Goal: Task Accomplishment & Management: Manage account settings

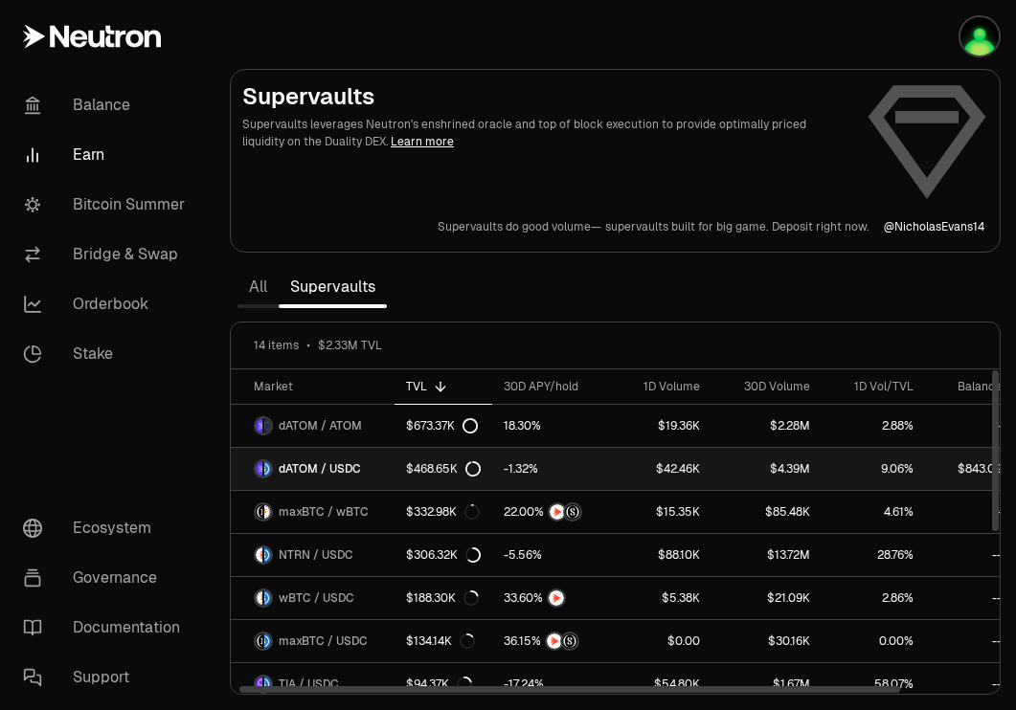
click at [374, 472] on link "dATOM / USDC" at bounding box center [313, 469] width 164 height 42
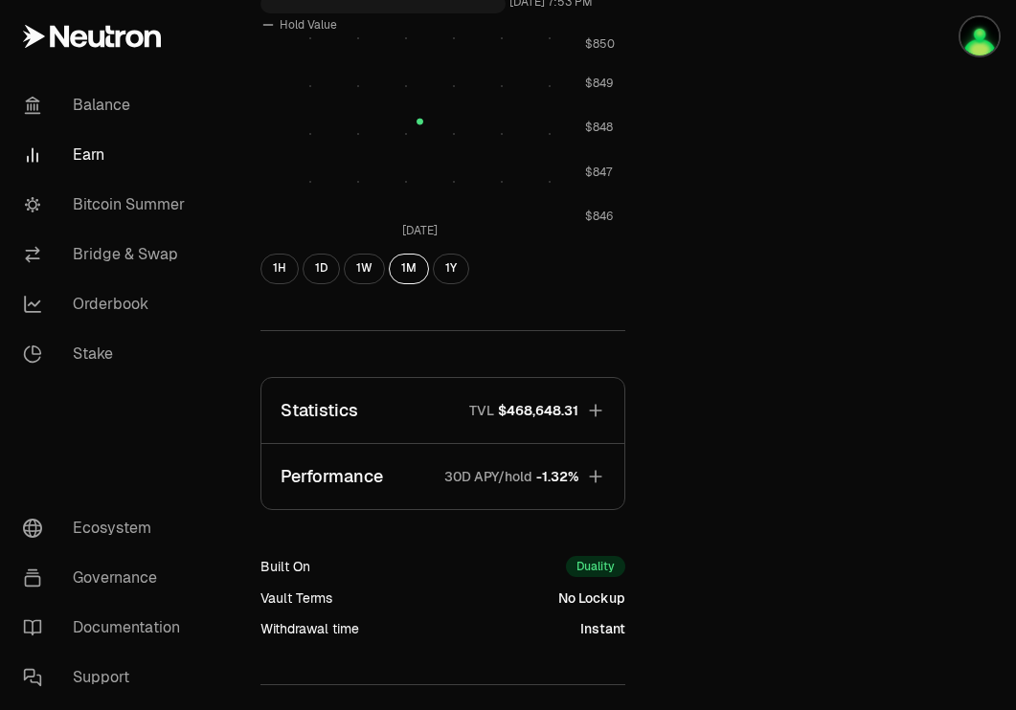
scroll to position [639, 0]
click at [571, 413] on span "$468,648.31" at bounding box center [538, 409] width 80 height 19
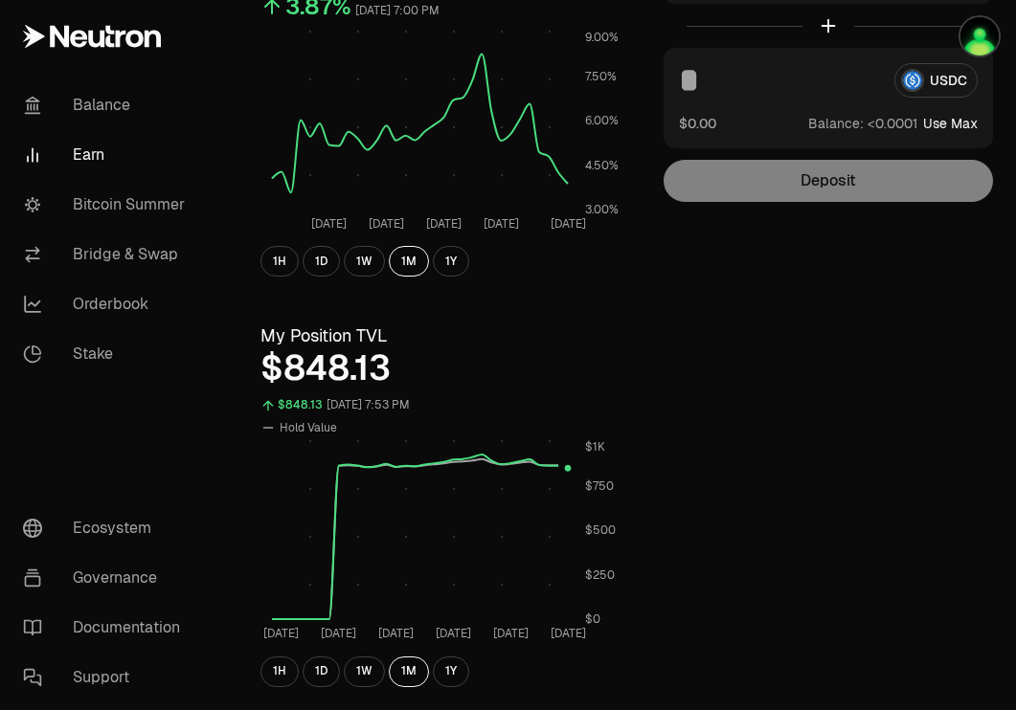
scroll to position [0, 0]
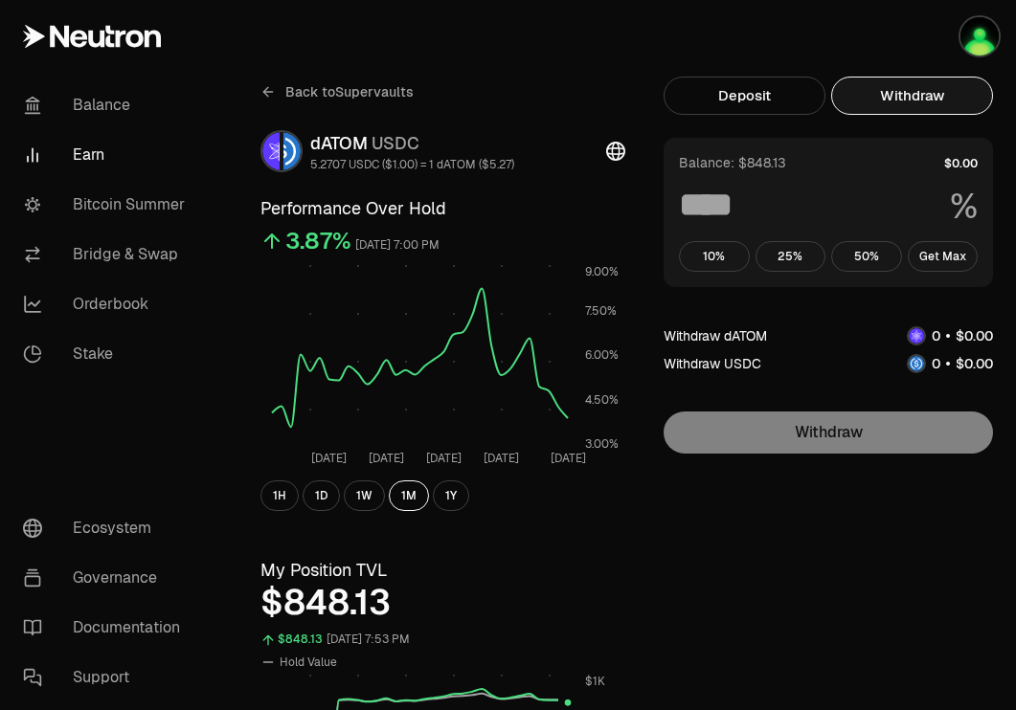
click at [967, 97] on button "Withdraw" at bounding box center [912, 96] width 162 height 38
click at [942, 260] on button "Get Max" at bounding box center [943, 256] width 71 height 31
type input "***"
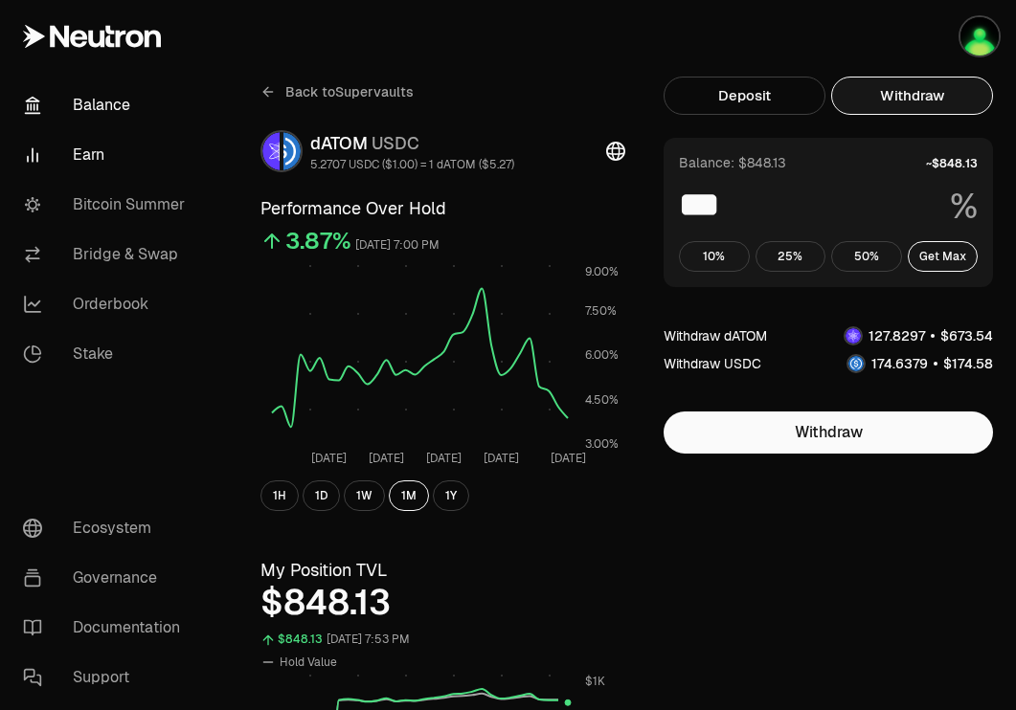
click at [108, 123] on link "Balance" at bounding box center [107, 105] width 199 height 50
